Goal: Obtain resource: Download file/media

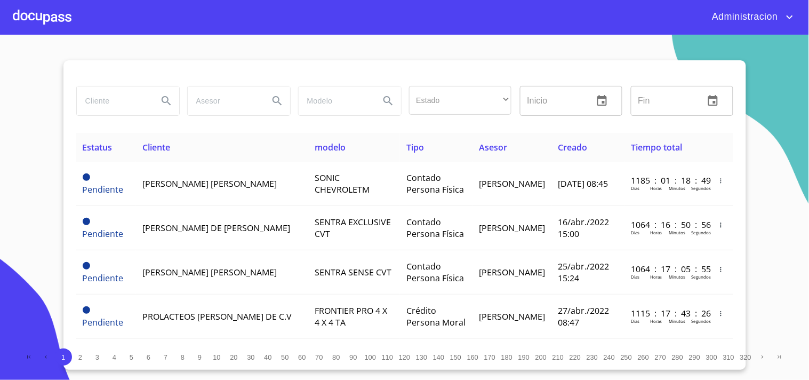
drag, startPoint x: 121, startPoint y: 99, endPoint x: 153, endPoint y: 98, distance: 32.6
click at [121, 99] on input "search" at bounding box center [113, 100] width 73 height 29
type input "VISION NEW"
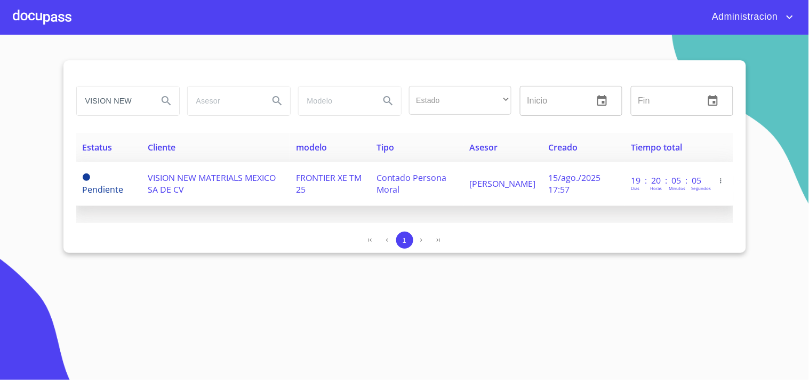
click at [447, 177] on span "Contado Persona Moral" at bounding box center [412, 183] width 70 height 23
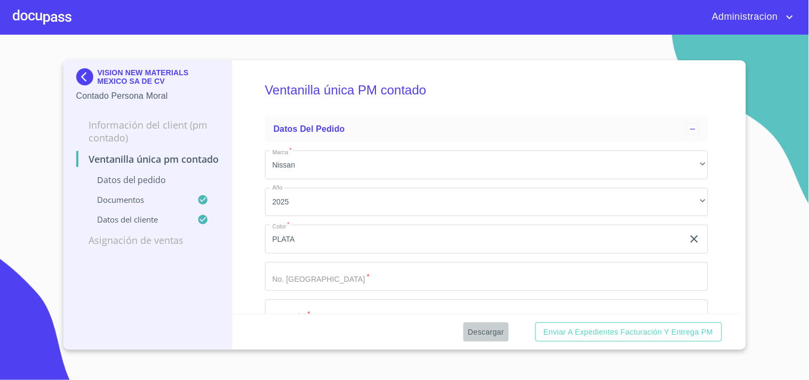
click at [474, 328] on span "Descargar" at bounding box center [486, 331] width 36 height 13
click at [488, 322] on button "Descargar" at bounding box center [486, 332] width 45 height 20
